Goal: Find specific page/section: Find specific page/section

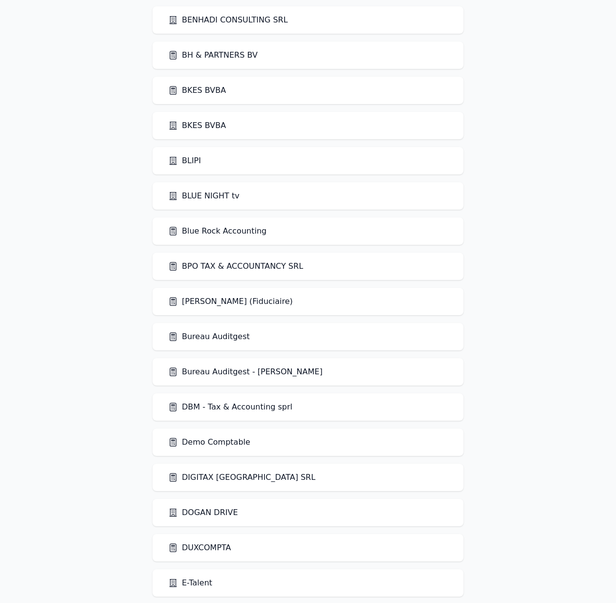
scroll to position [813, 0]
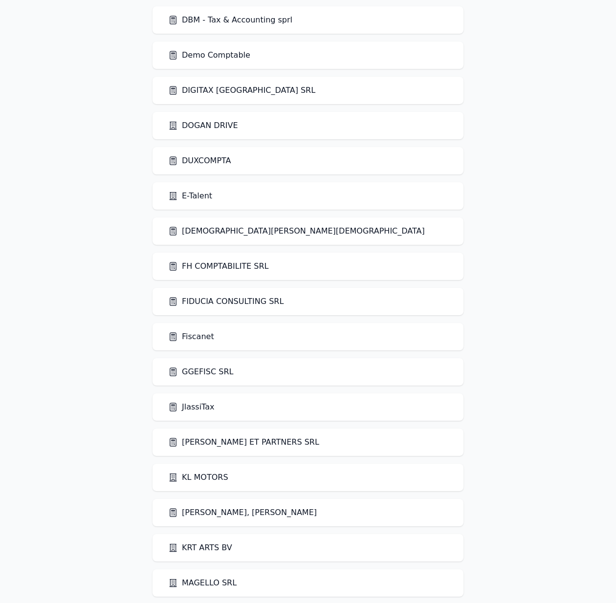
click at [243, 301] on link "FIDUCIA CONSULTING SRL" at bounding box center [225, 302] width 115 height 12
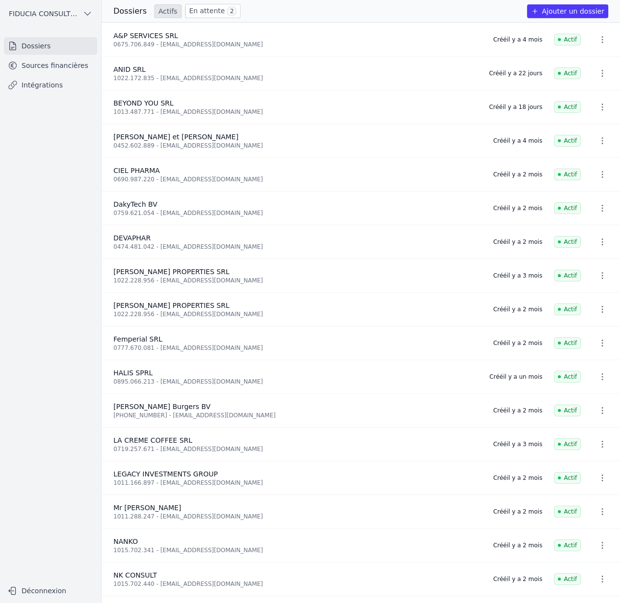
click at [66, 71] on link "Sources financières" at bounding box center [50, 66] width 93 height 18
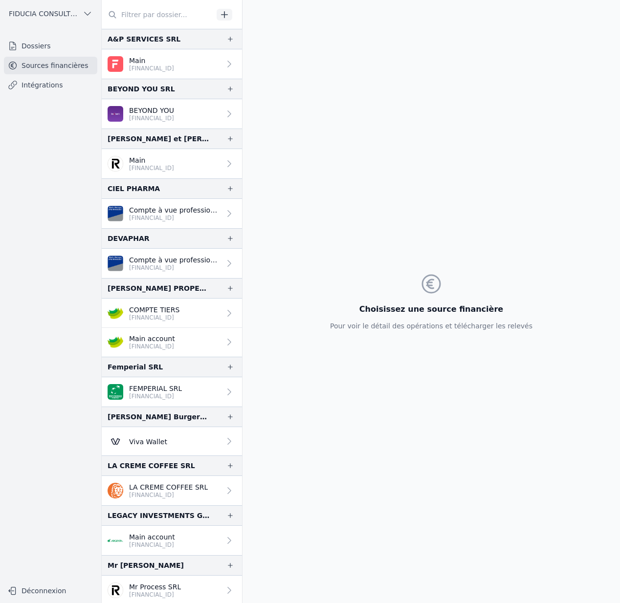
click at [165, 65] on p "[FINANCIAL_ID]" at bounding box center [151, 69] width 45 height 8
